Goal: Obtain resource: Obtain resource

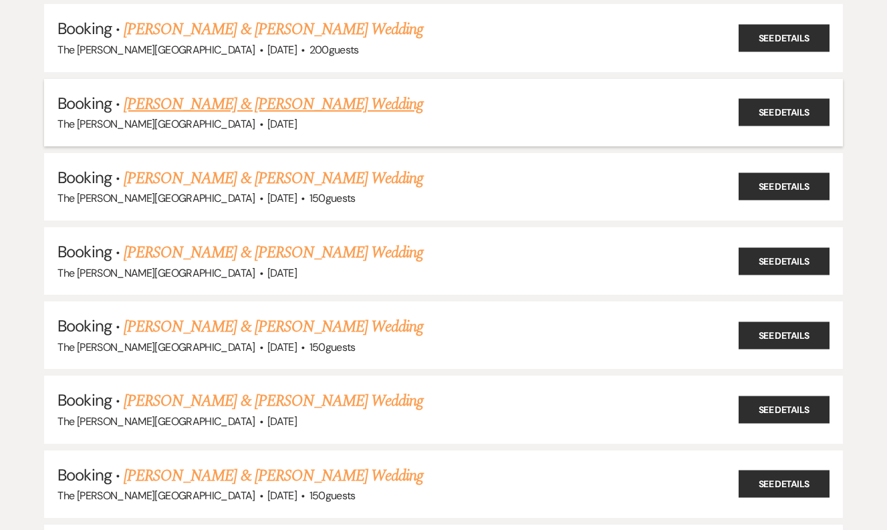
scroll to position [2085, 0]
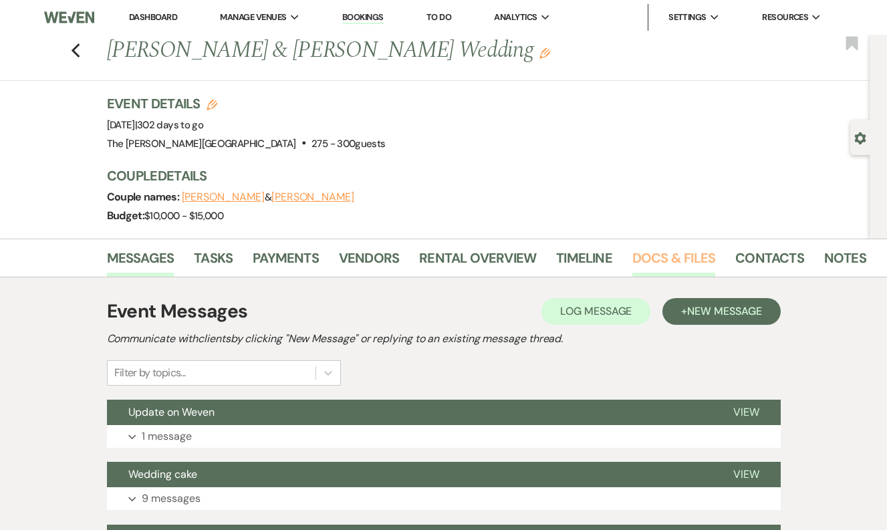
click at [669, 264] on link "Docs & Files" at bounding box center [673, 261] width 83 height 29
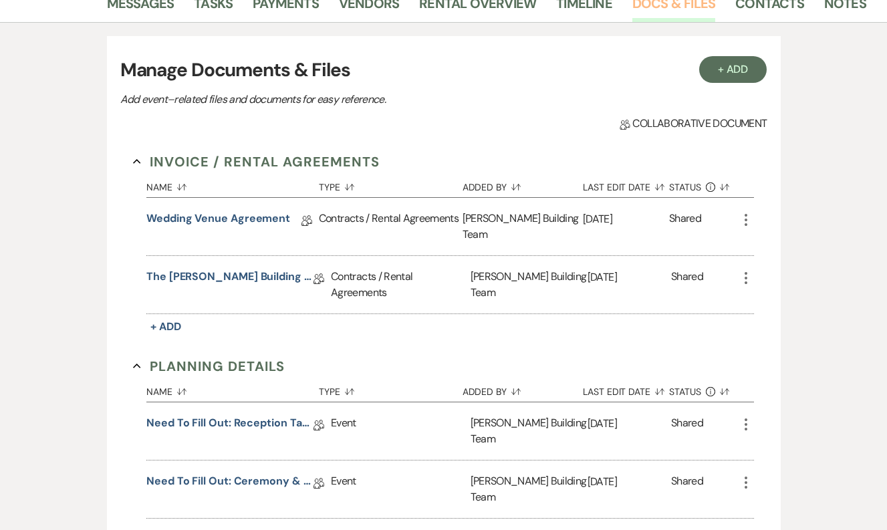
scroll to position [266, 0]
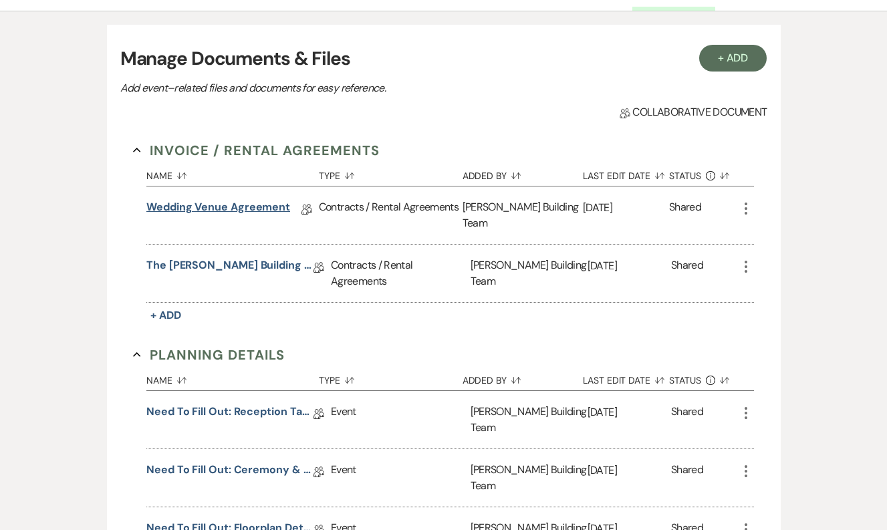
click at [249, 211] on link "Wedding Venue Agreement" at bounding box center [218, 209] width 144 height 21
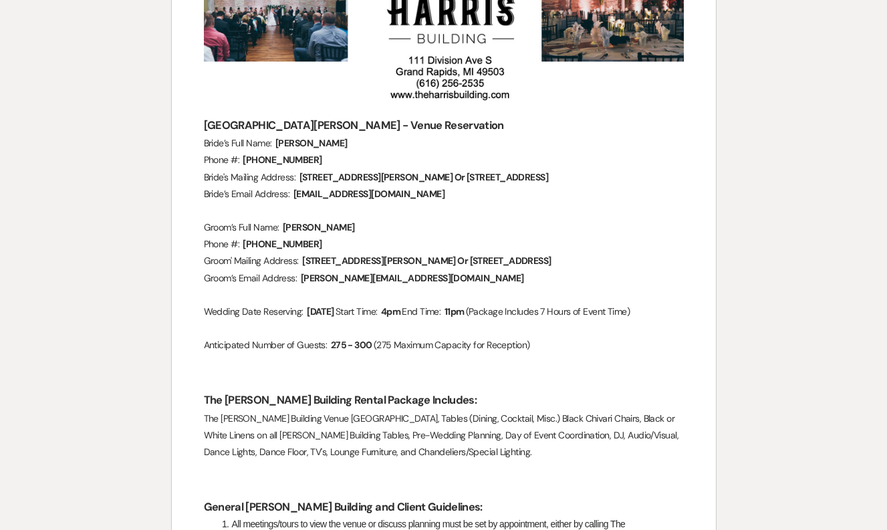
scroll to position [275, 0]
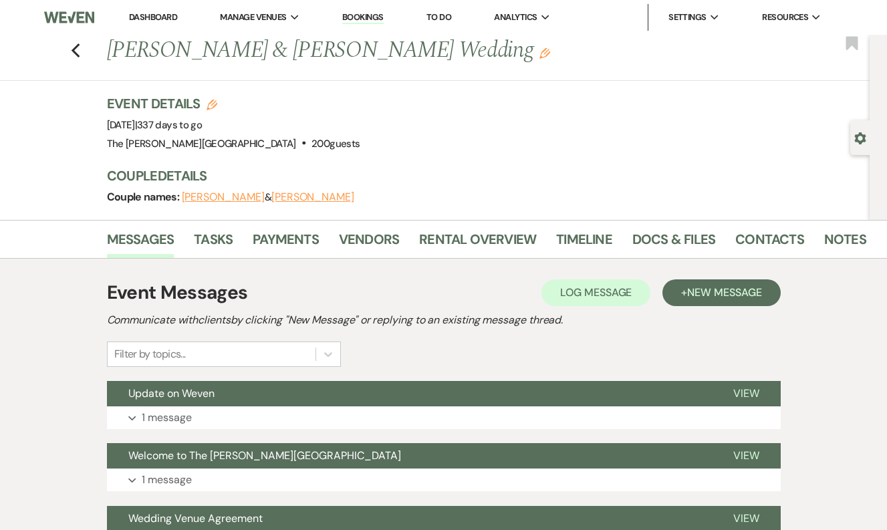
scroll to position [9, 0]
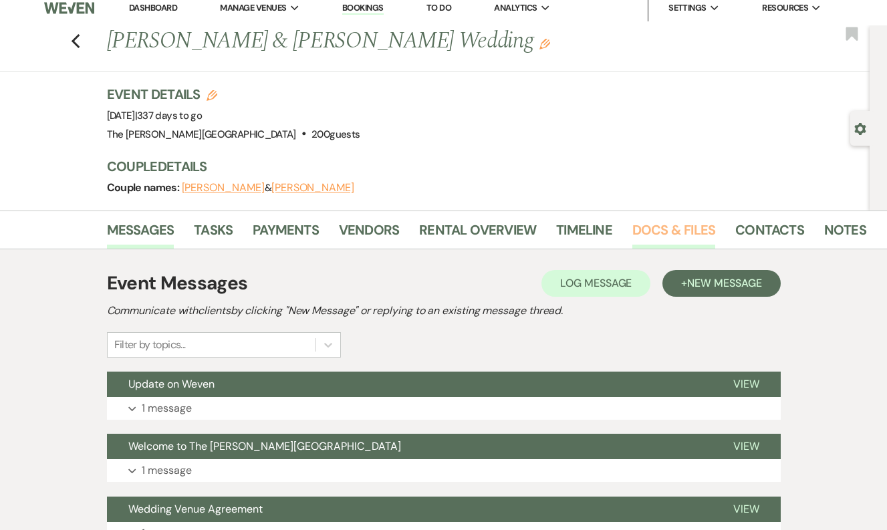
click at [651, 224] on link "Docs & Files" at bounding box center [673, 233] width 83 height 29
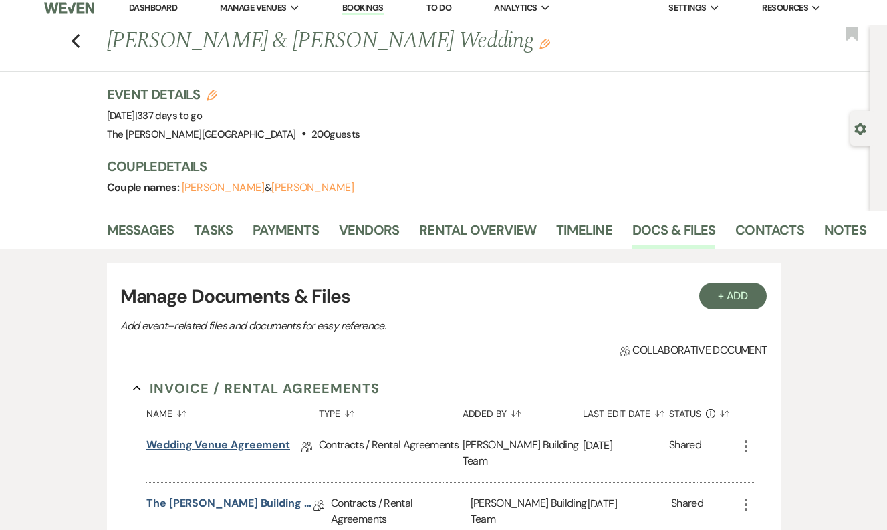
click at [200, 442] on link "Wedding Venue Agreement" at bounding box center [218, 447] width 144 height 21
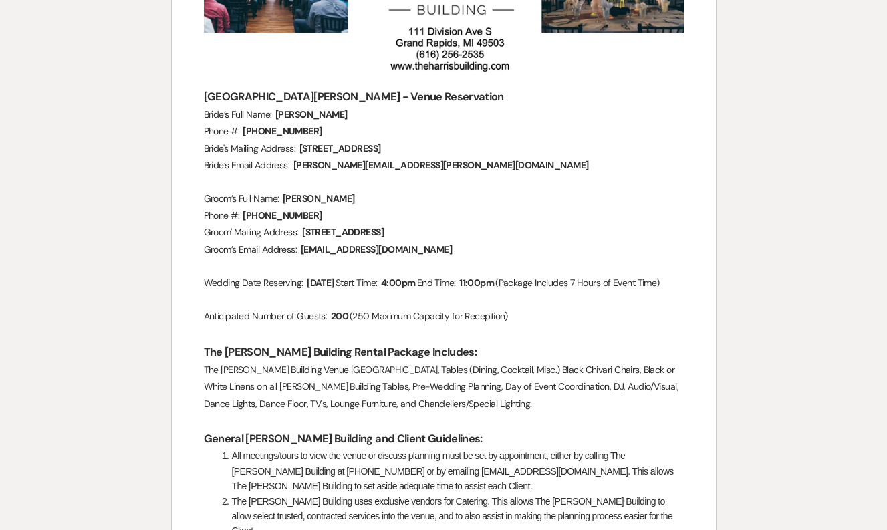
scroll to position [306, 0]
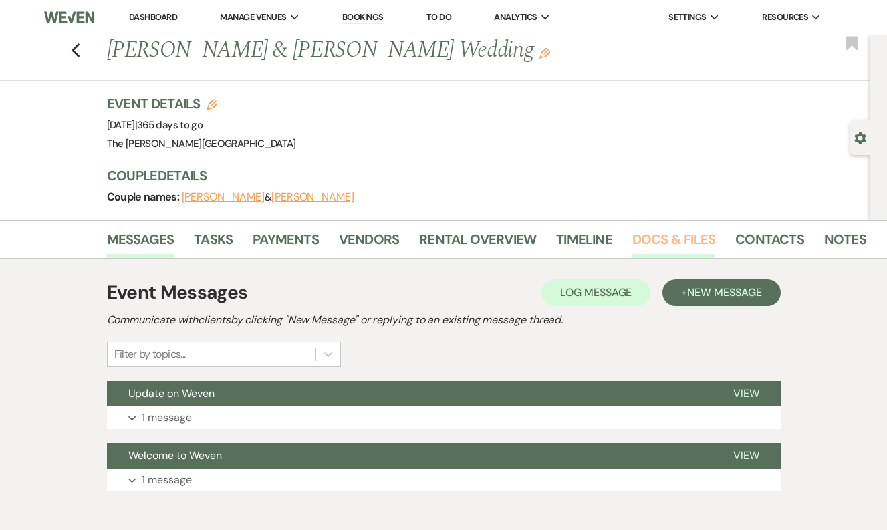
click at [654, 237] on link "Docs & Files" at bounding box center [673, 243] width 83 height 29
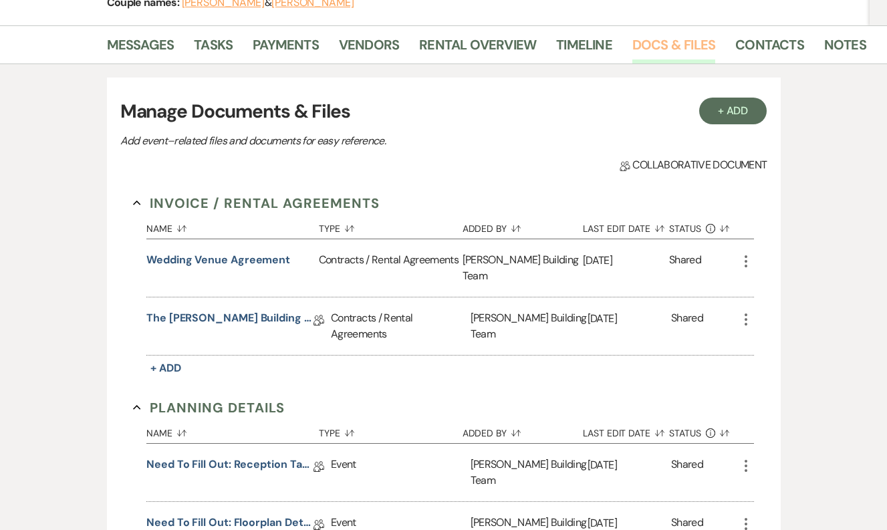
scroll to position [198, 0]
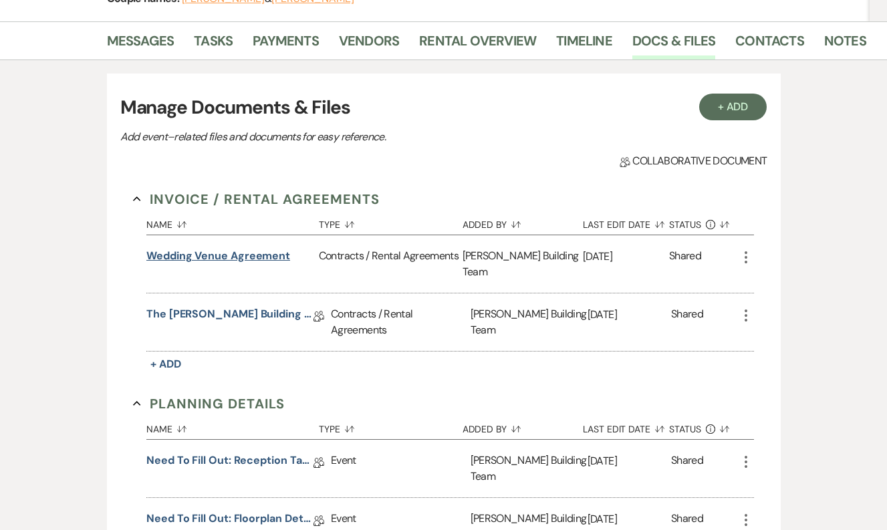
click at [235, 257] on button "Wedding Venue Agreement" at bounding box center [218, 256] width 144 height 16
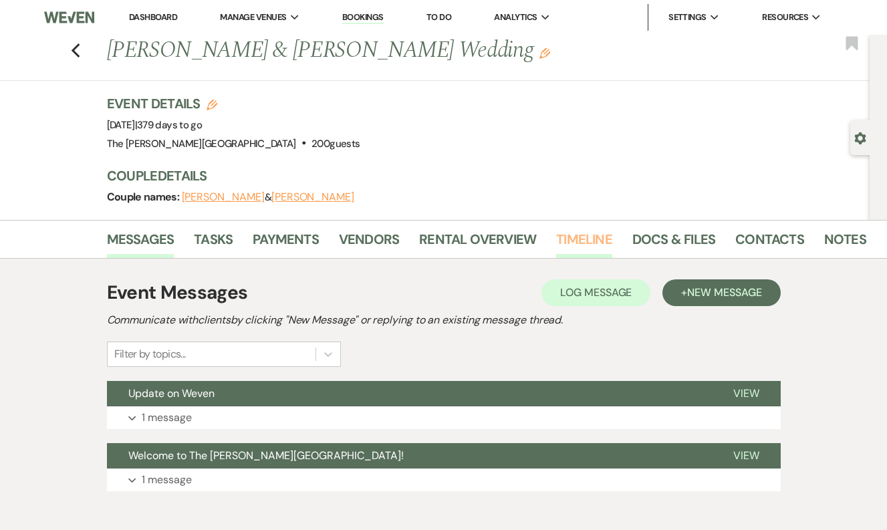
click at [582, 235] on link "Timeline" at bounding box center [584, 243] width 56 height 29
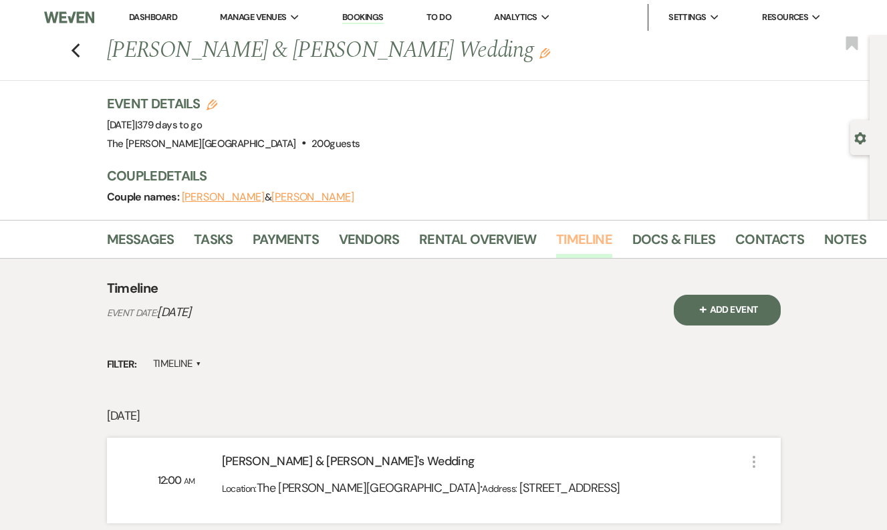
scroll to position [157, 0]
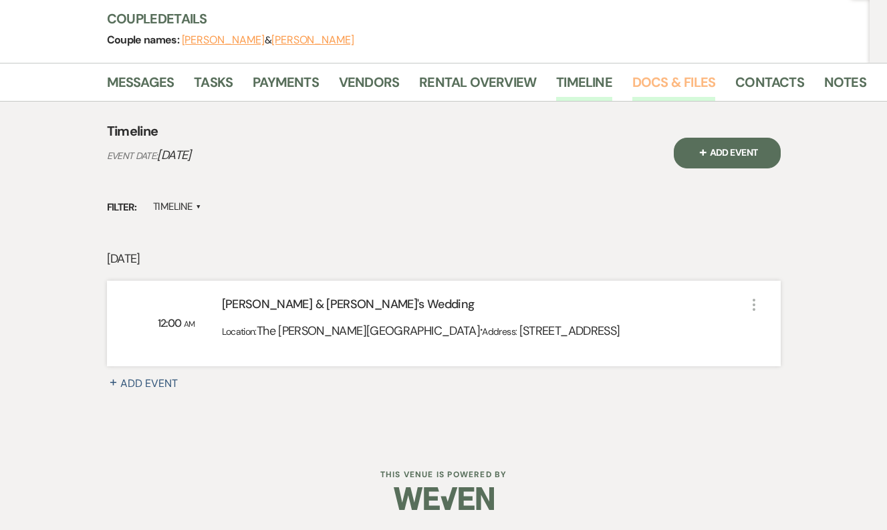
click at [651, 81] on link "Docs & Files" at bounding box center [673, 85] width 83 height 29
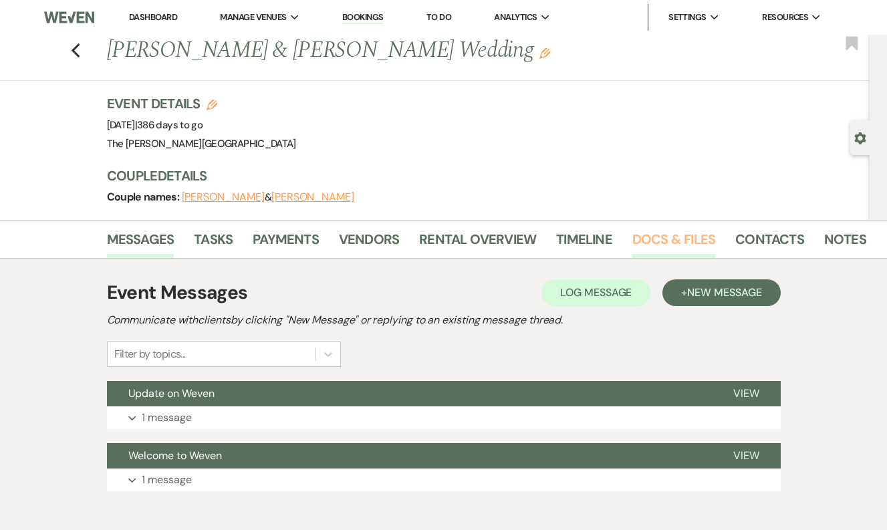
click at [659, 233] on link "Docs & Files" at bounding box center [673, 243] width 83 height 29
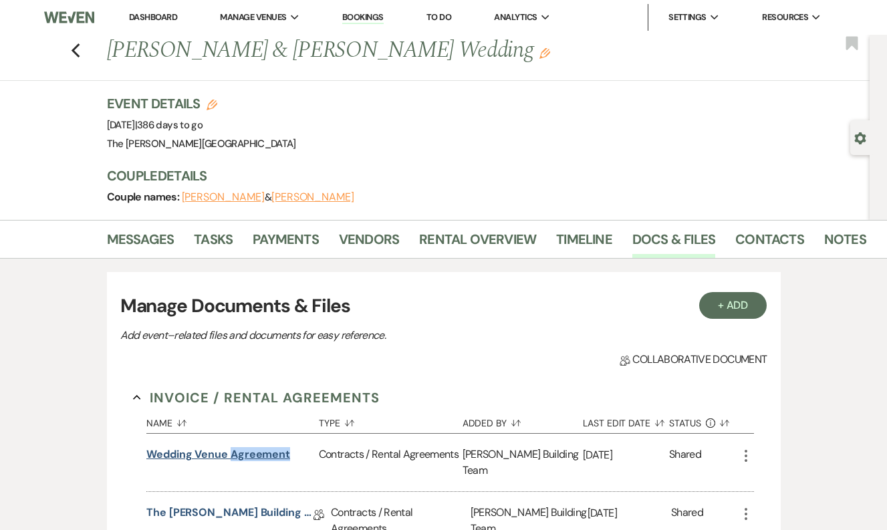
click at [215, 457] on button "Wedding Venue Agreement" at bounding box center [218, 454] width 144 height 16
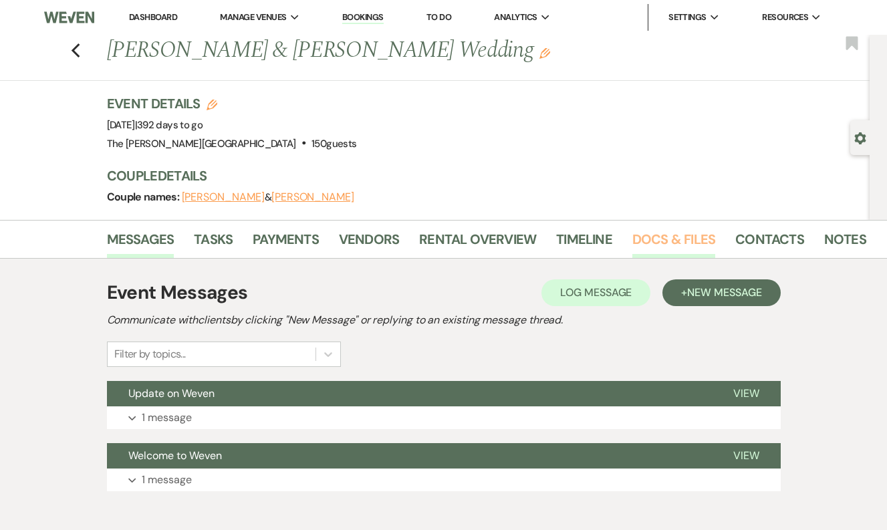
click at [639, 237] on link "Docs & Files" at bounding box center [673, 243] width 83 height 29
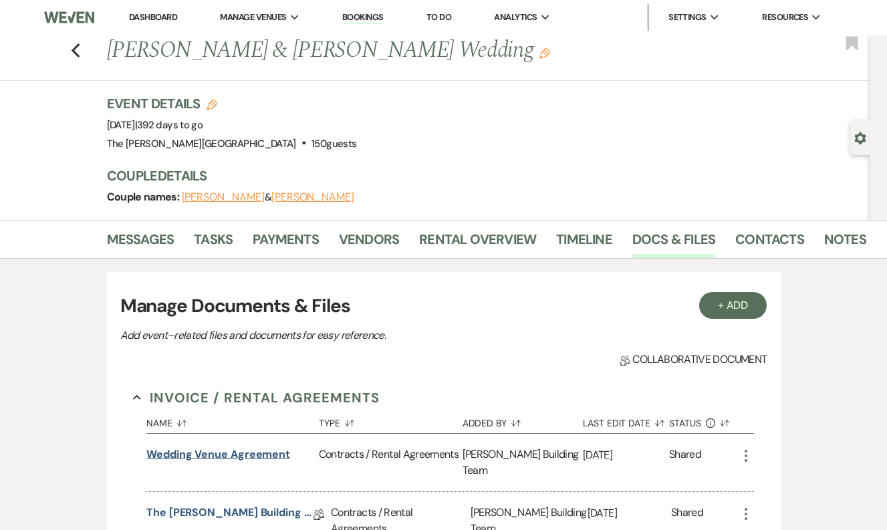
click at [228, 454] on button "Wedding Venue Agreement" at bounding box center [218, 454] width 144 height 16
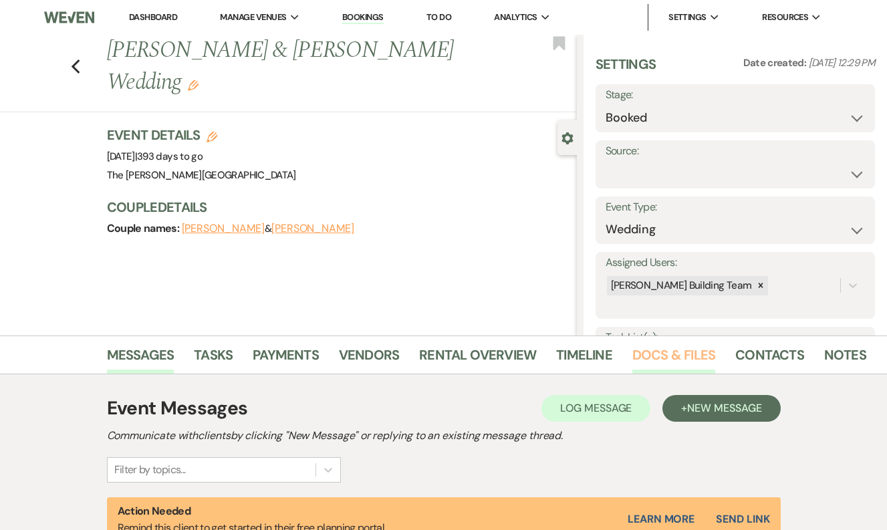
click at [650, 359] on link "Docs & Files" at bounding box center [673, 358] width 83 height 29
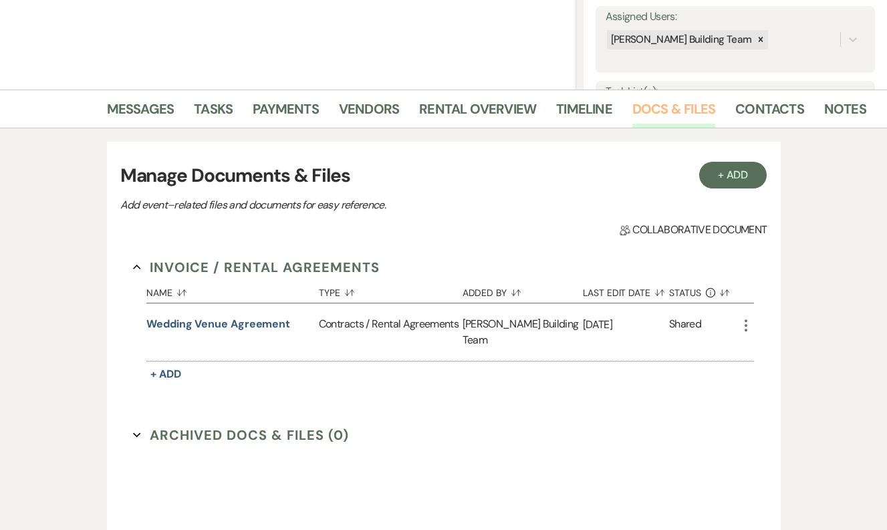
scroll to position [263, 0]
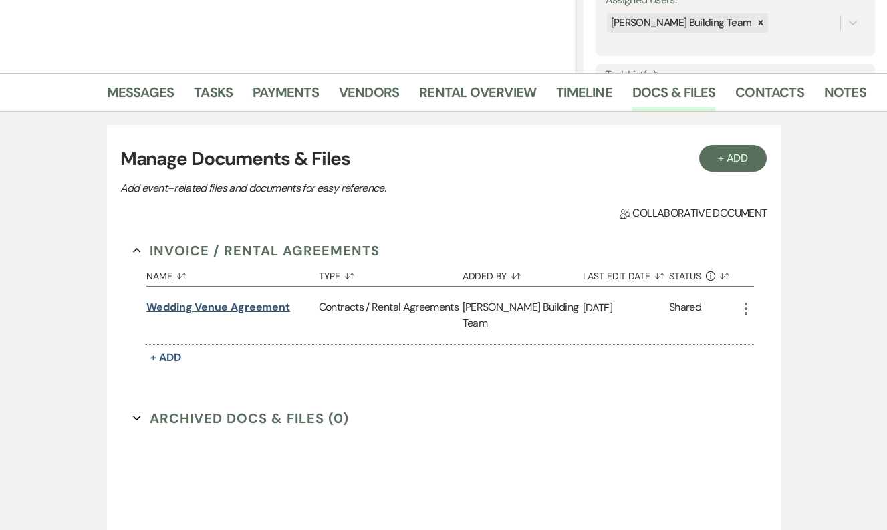
click at [238, 309] on button "Wedding Venue Agreement" at bounding box center [218, 307] width 144 height 16
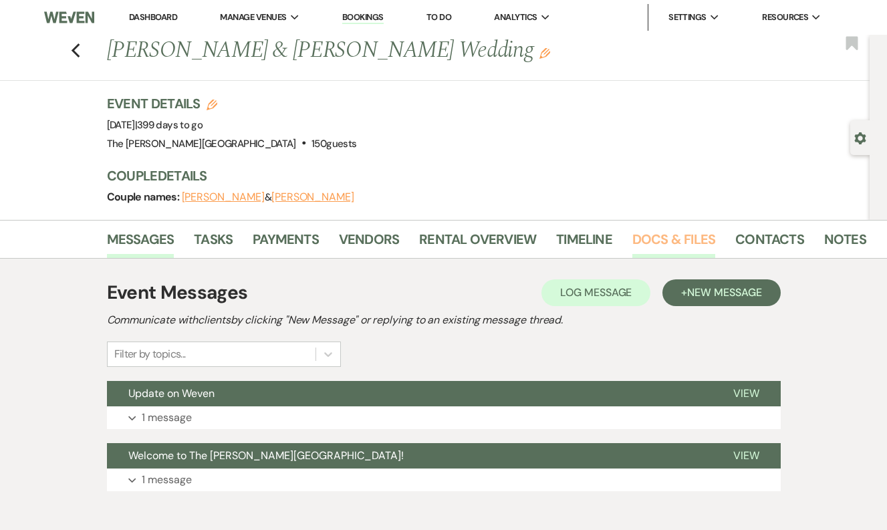
click at [643, 238] on link "Docs & Files" at bounding box center [673, 243] width 83 height 29
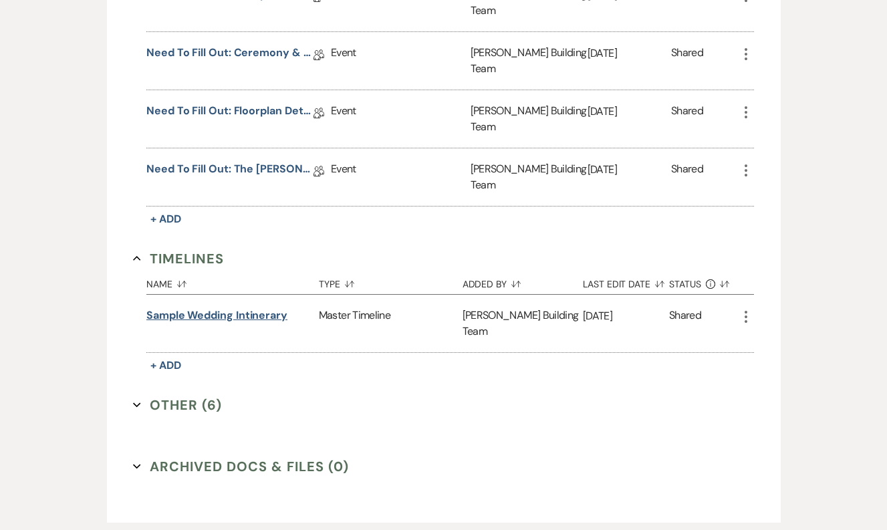
scroll to position [637, 0]
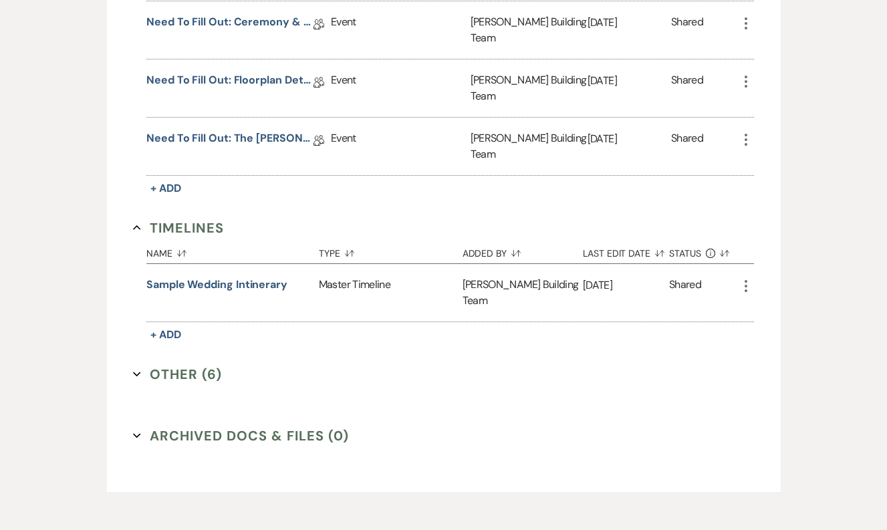
click at [195, 364] on button "Other (6) Expand" at bounding box center [177, 374] width 89 height 20
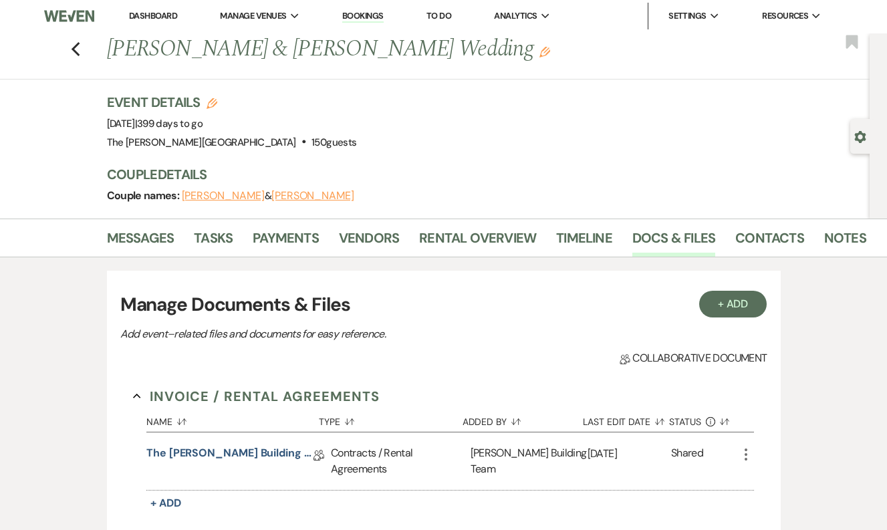
scroll to position [0, 0]
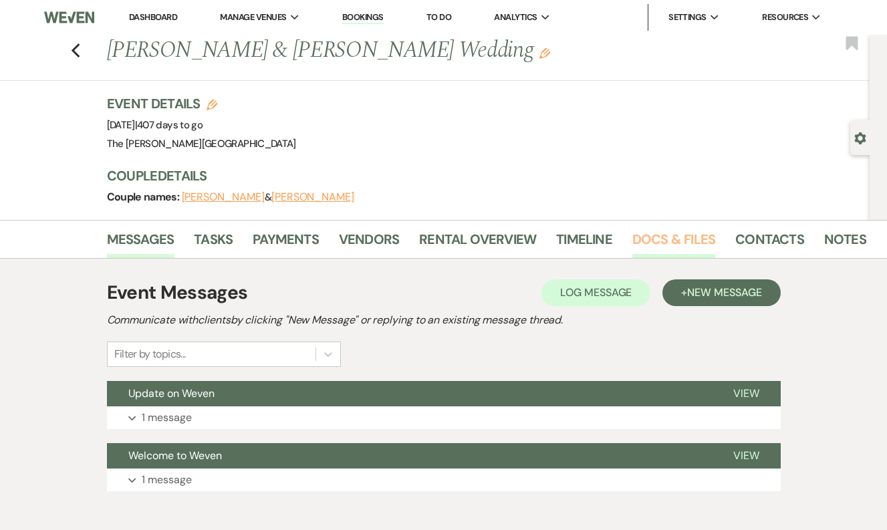
click at [649, 233] on link "Docs & Files" at bounding box center [673, 243] width 83 height 29
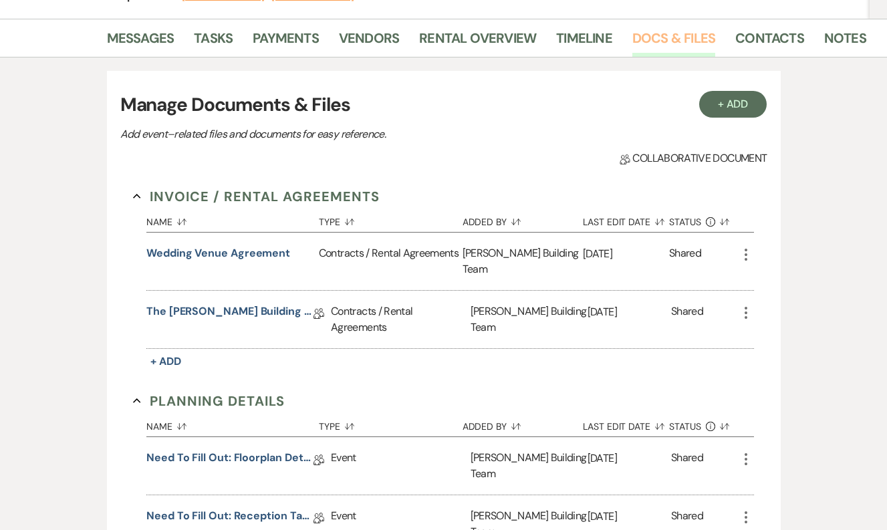
scroll to position [203, 0]
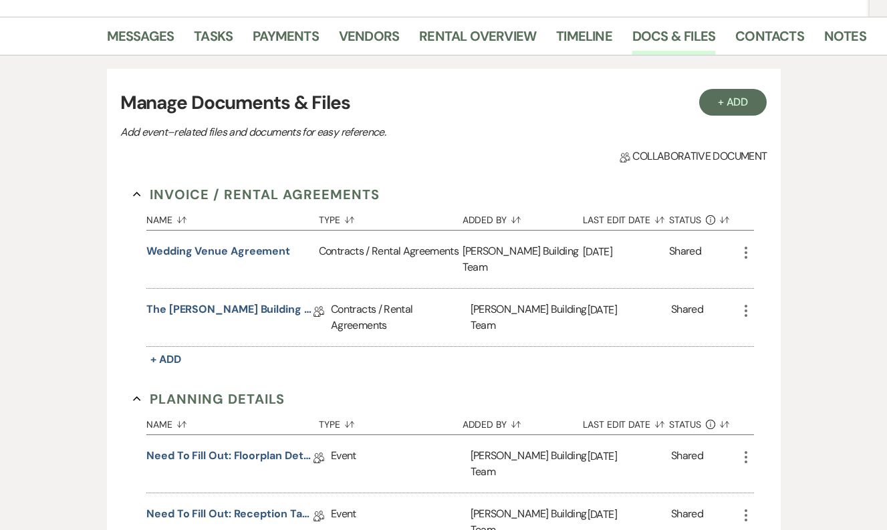
click at [238, 239] on div "Wedding Venue Agreement" at bounding box center [232, 259] width 172 height 57
click at [239, 249] on button "Wedding Venue Agreement" at bounding box center [218, 251] width 144 height 16
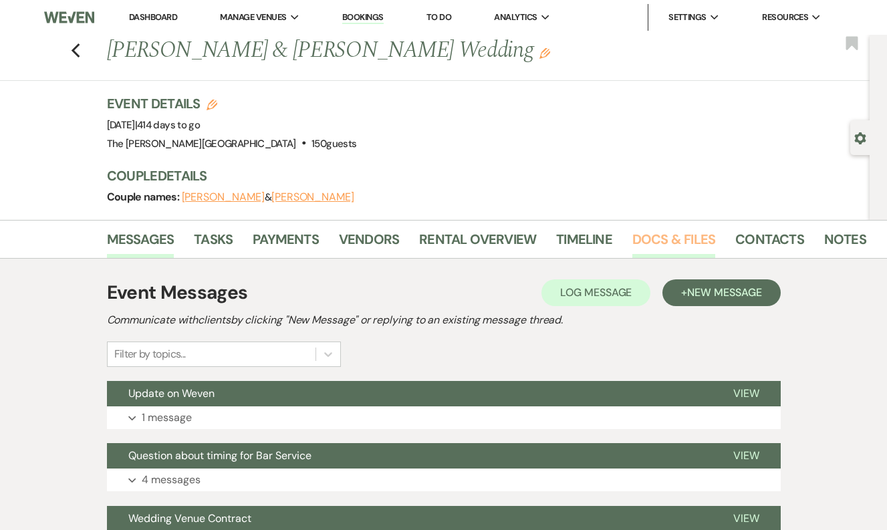
click at [668, 240] on link "Docs & Files" at bounding box center [673, 243] width 83 height 29
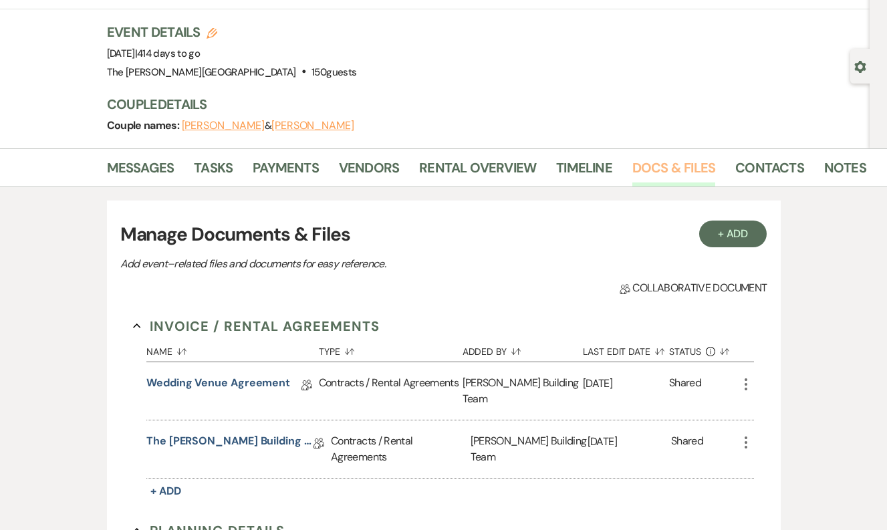
scroll to position [202, 0]
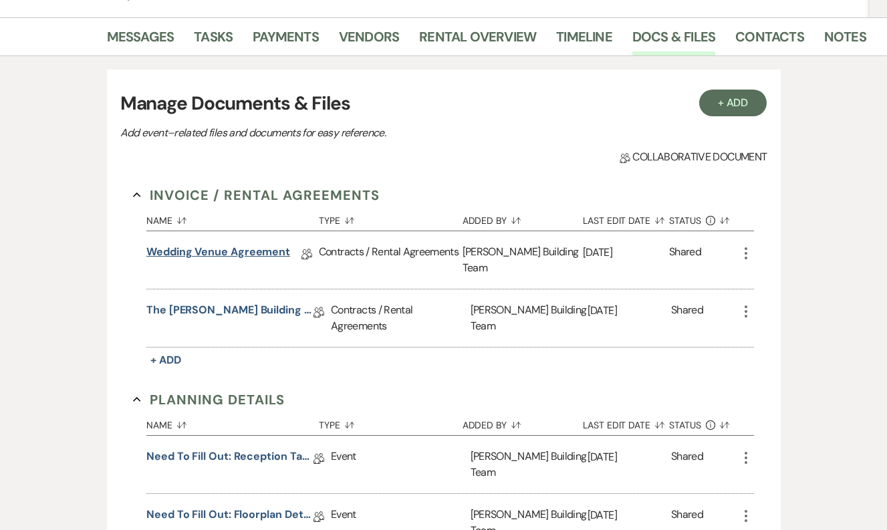
click at [233, 253] on link "Wedding Venue Agreement" at bounding box center [218, 254] width 144 height 21
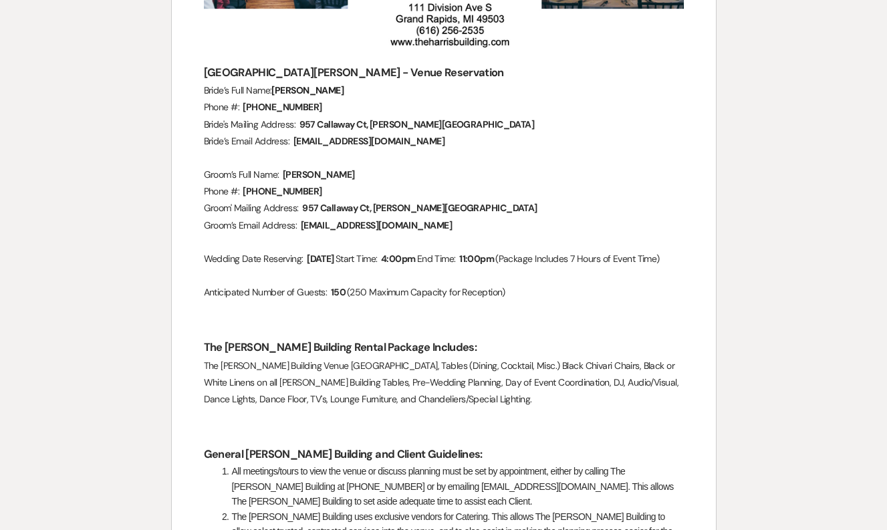
scroll to position [321, 0]
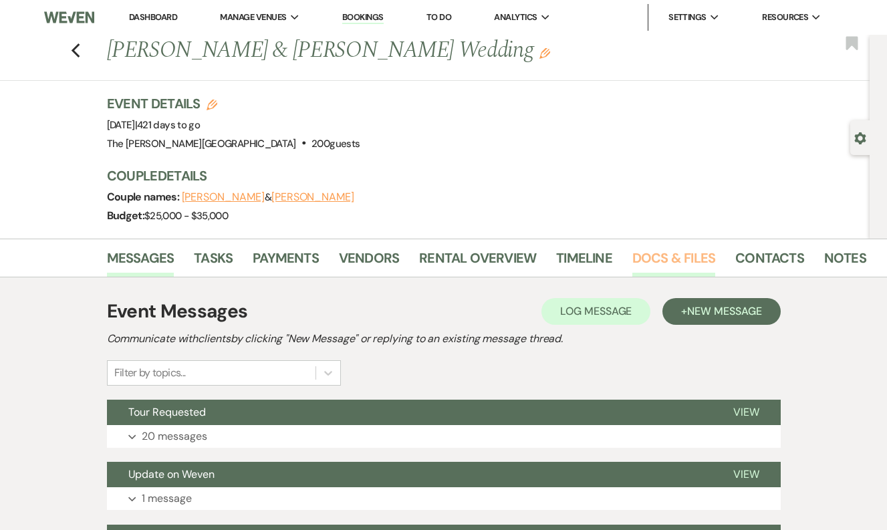
click at [645, 254] on link "Docs & Files" at bounding box center [673, 261] width 83 height 29
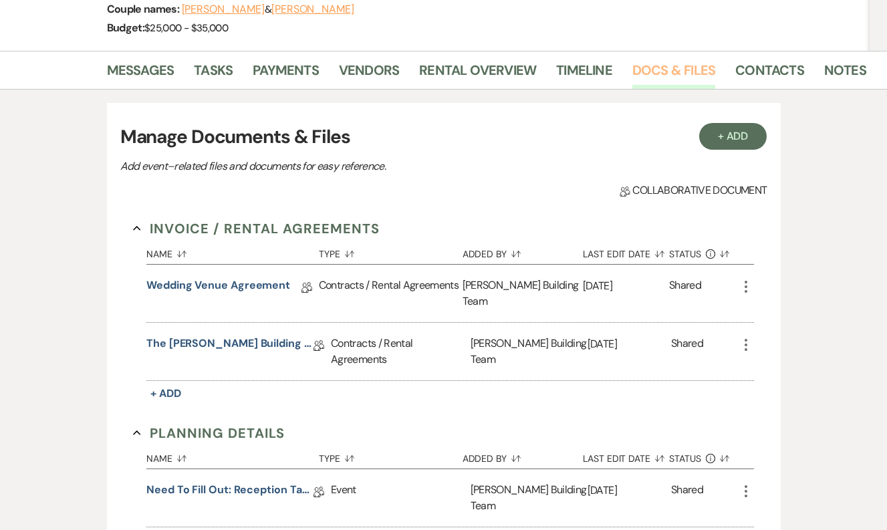
scroll to position [191, 0]
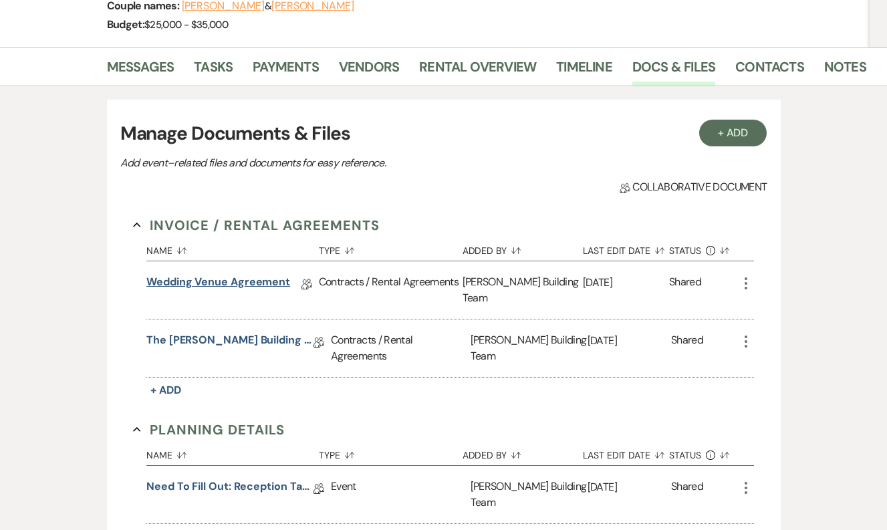
click at [251, 282] on link "Wedding Venue Agreement" at bounding box center [218, 284] width 144 height 21
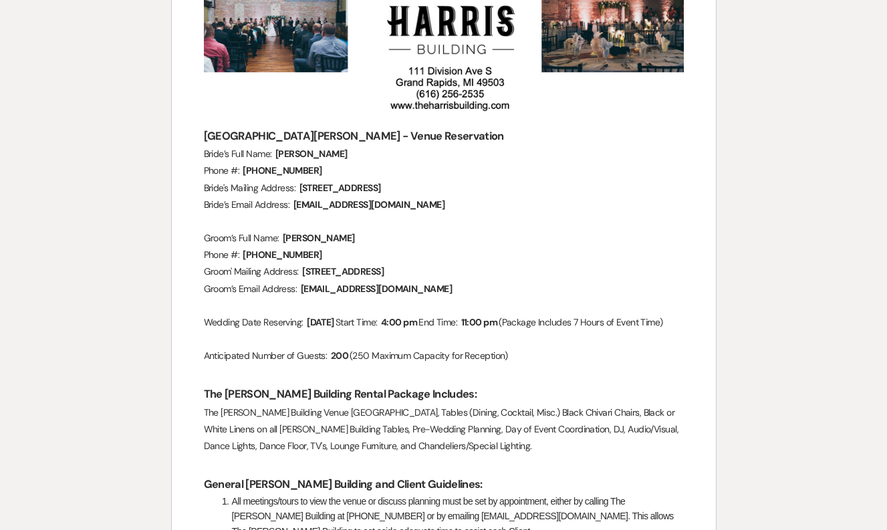
scroll to position [279, 0]
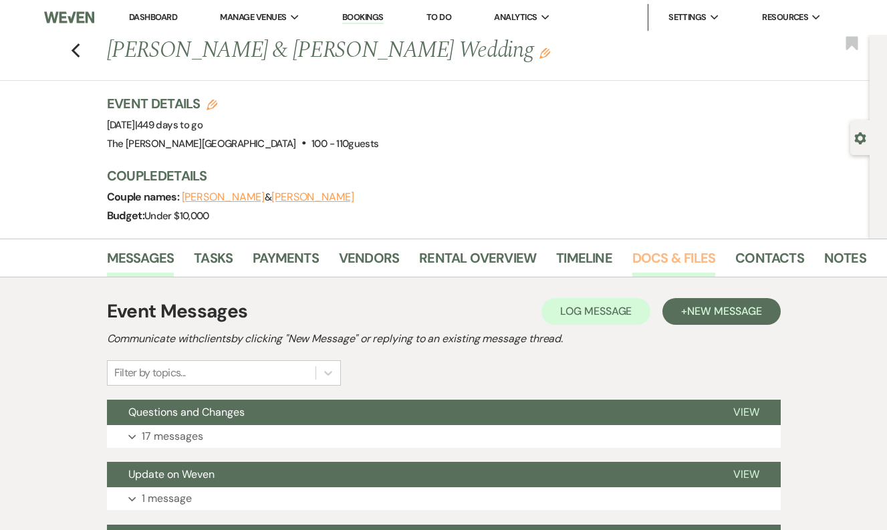
click at [661, 265] on link "Docs & Files" at bounding box center [673, 261] width 83 height 29
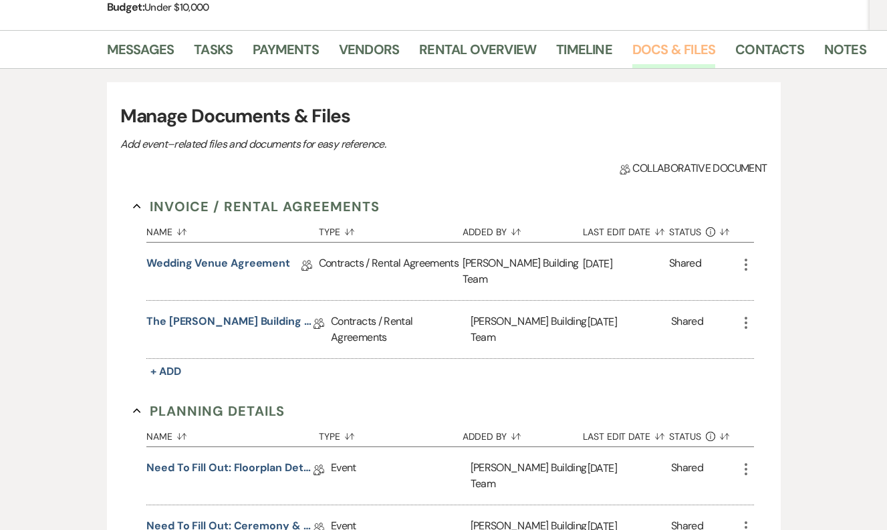
scroll to position [215, 0]
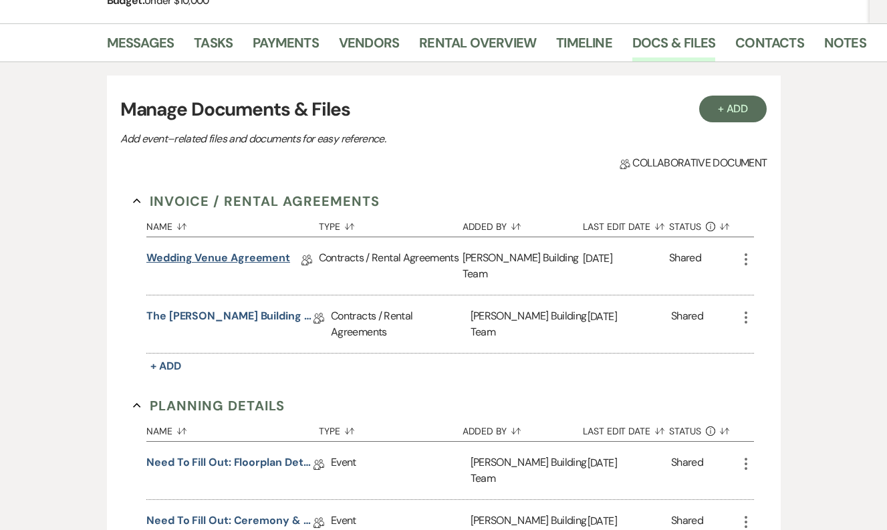
click at [222, 259] on link "Wedding Venue Agreement" at bounding box center [218, 260] width 144 height 21
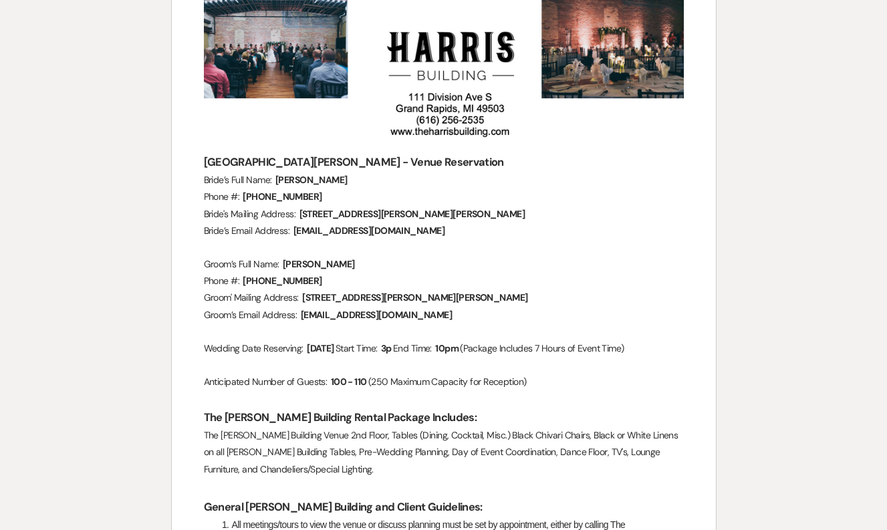
scroll to position [269, 0]
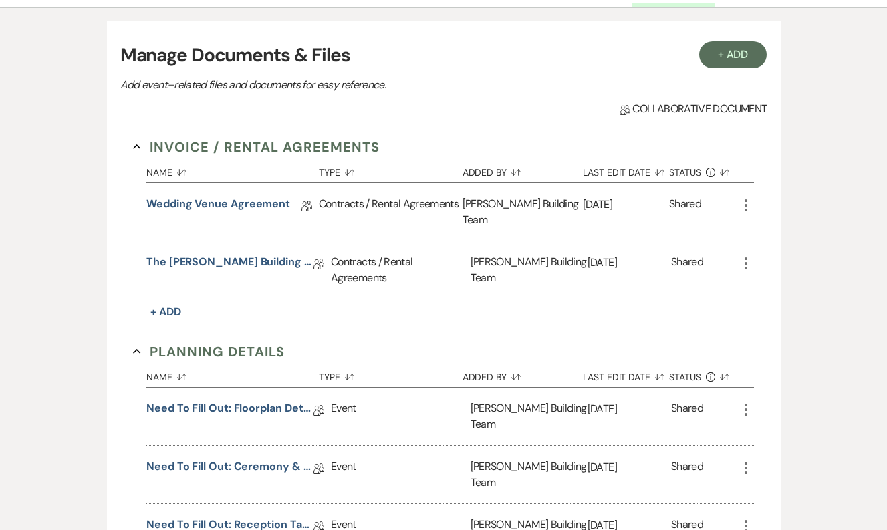
scroll to position [215, 0]
